Goal: Find contact information: Find contact information

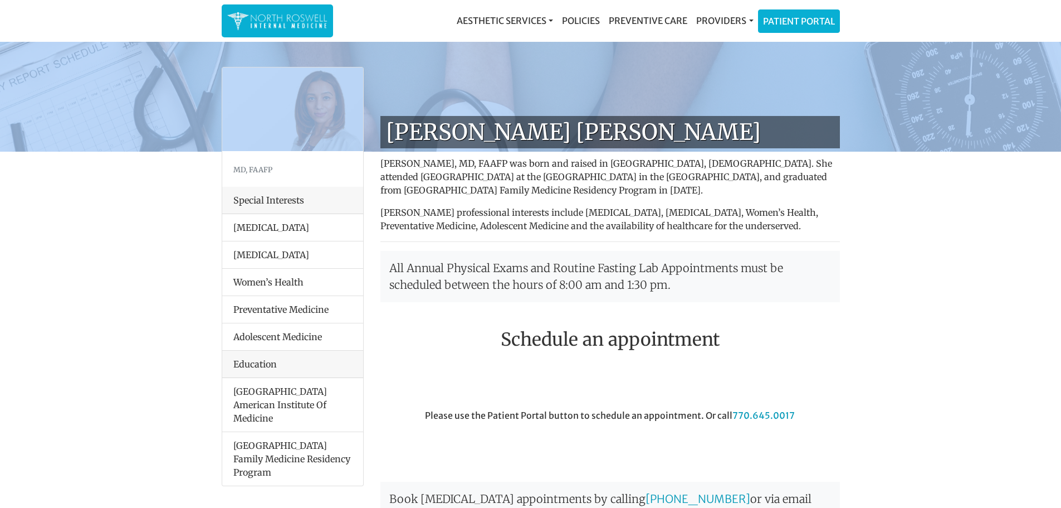
click at [287, 19] on img at bounding box center [277, 21] width 100 height 22
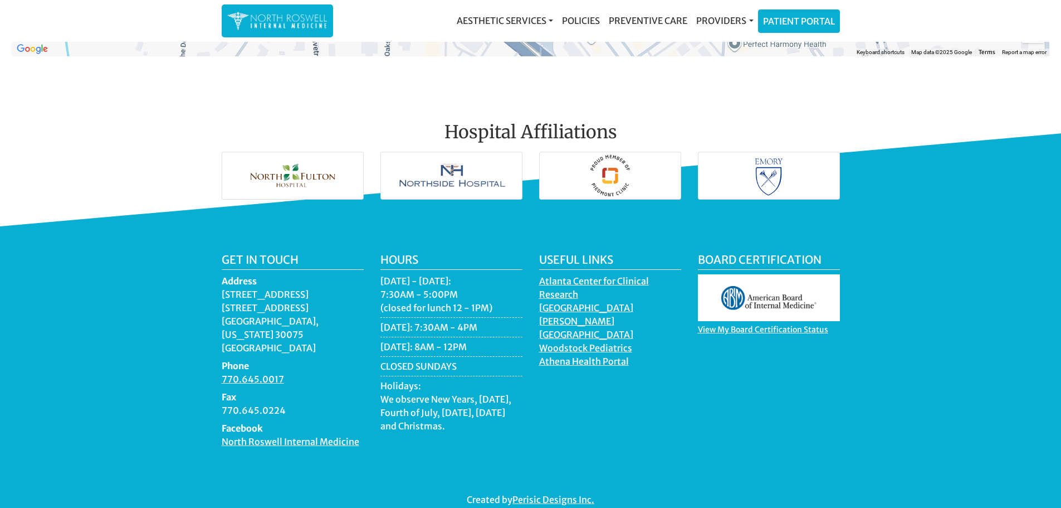
scroll to position [1616, 0]
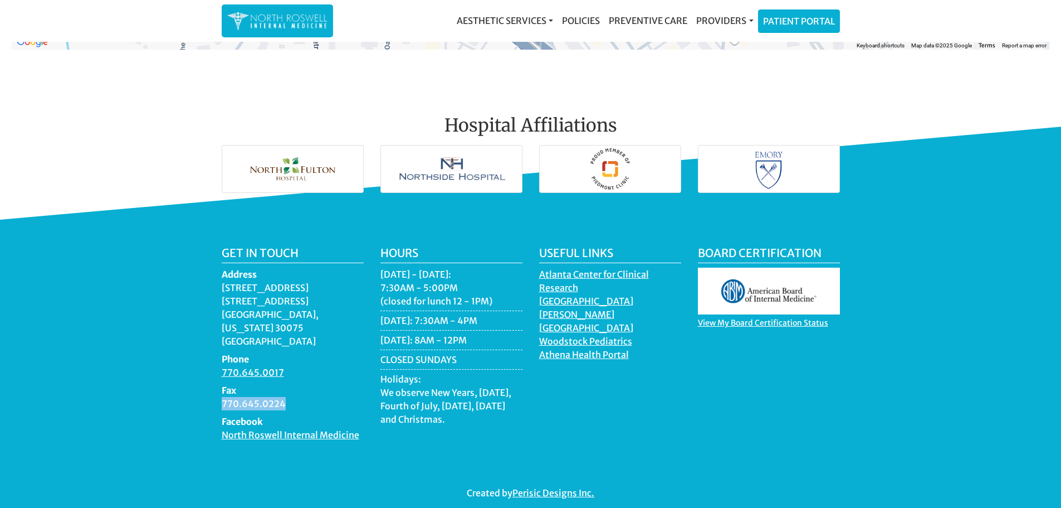
drag, startPoint x: 291, startPoint y: 386, endPoint x: 217, endPoint y: 389, distance: 74.8
click at [217, 389] on div "Get in touch Address 11050 Crabapple Road Building A, Suite 104B Roswell, Georg…" at bounding box center [292, 348] width 159 height 204
copy dd "770.645.0224"
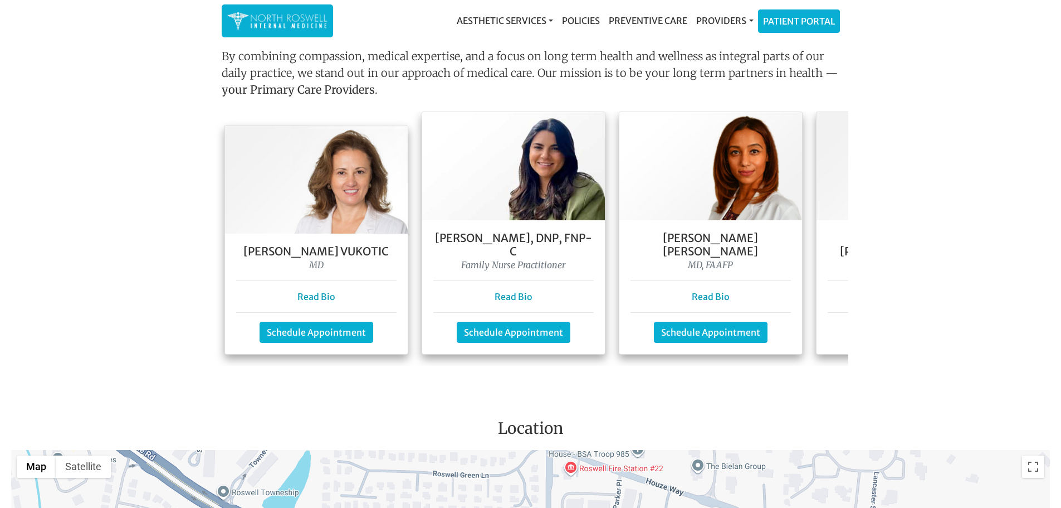
scroll to position [1003, 0]
